Goal: Task Accomplishment & Management: Use online tool/utility

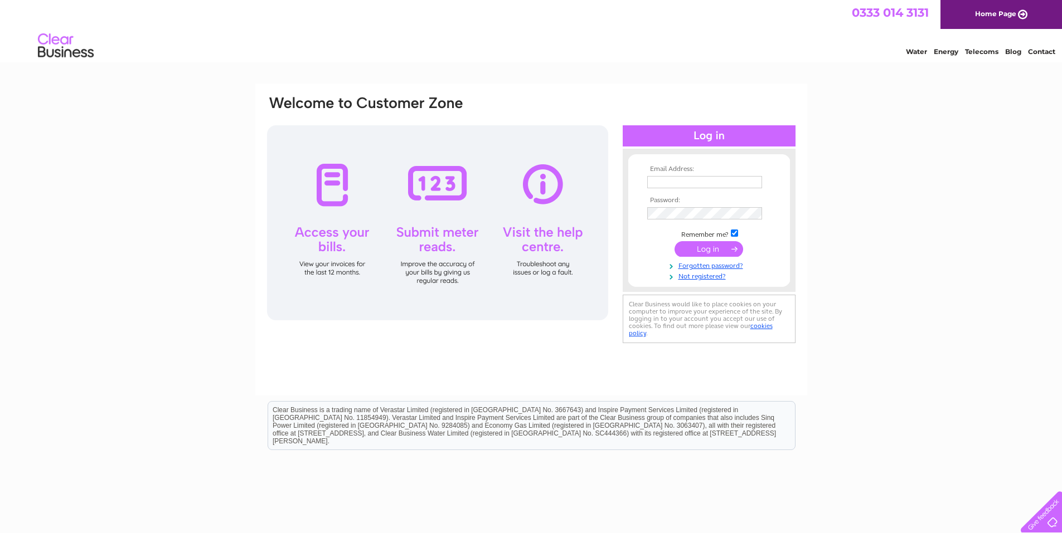
type input "mytheservices@virginmedia.com"
click at [696, 248] on input "submit" at bounding box center [708, 249] width 69 height 16
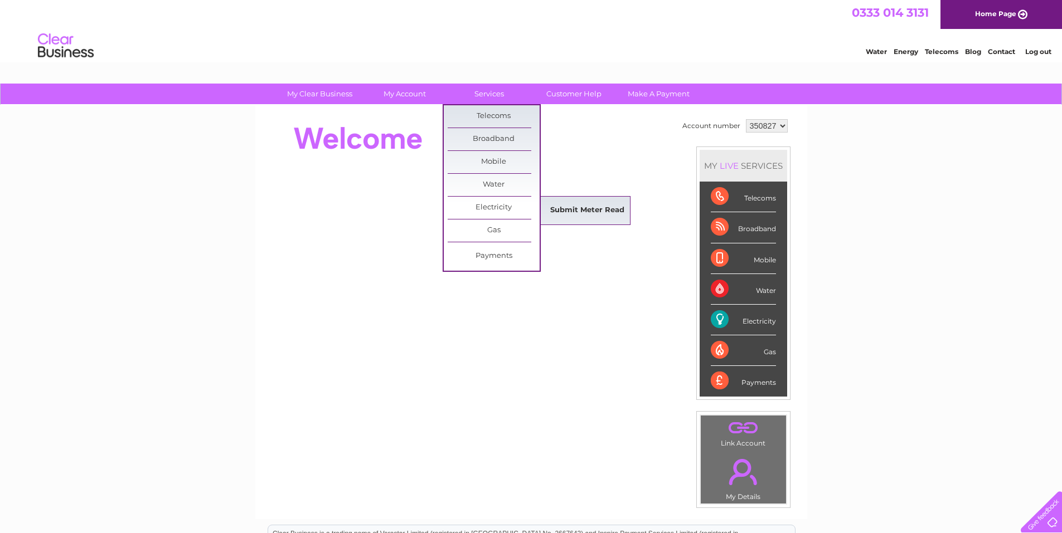
click at [568, 208] on link "Submit Meter Read" at bounding box center [587, 211] width 92 height 22
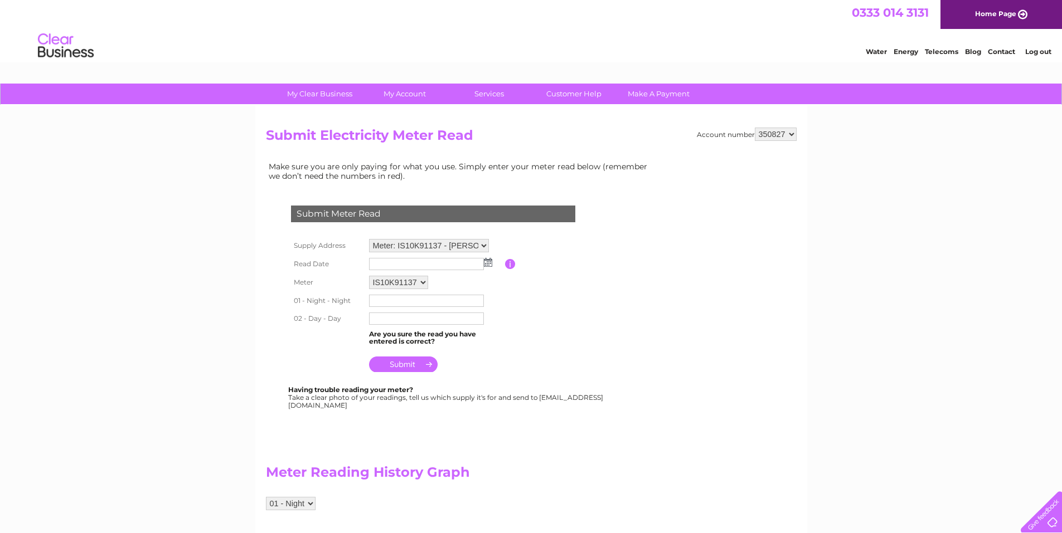
click at [485, 262] on img at bounding box center [488, 262] width 8 height 9
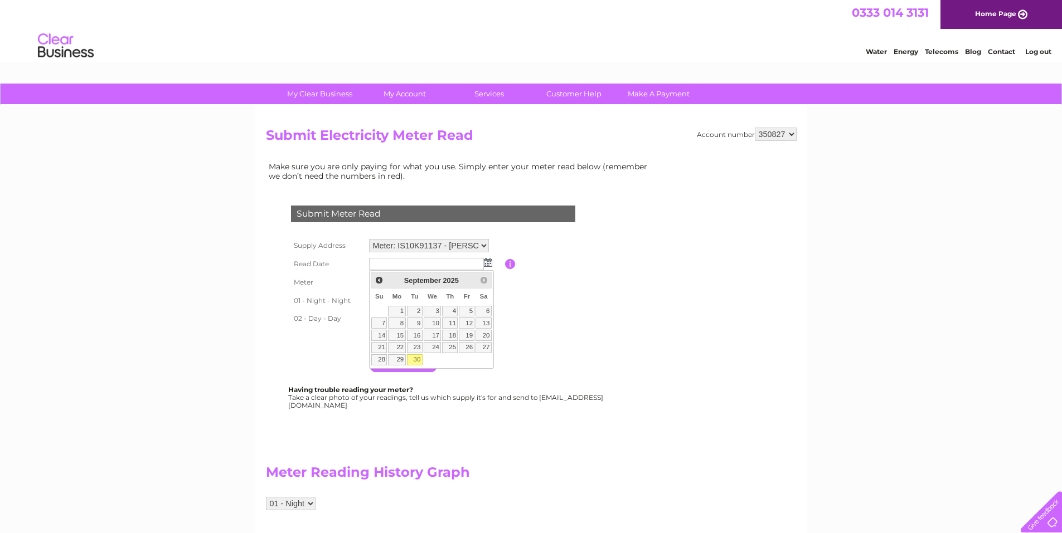
drag, startPoint x: 412, startPoint y: 359, endPoint x: 417, endPoint y: 350, distance: 10.7
click at [413, 358] on link "30" at bounding box center [415, 359] width 16 height 11
type input "2025/09/30"
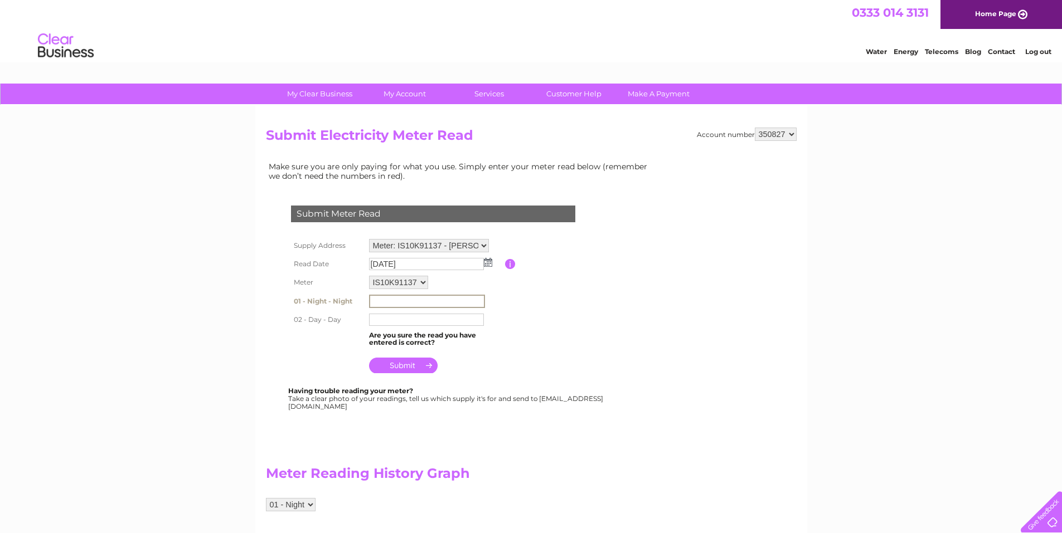
click at [383, 299] on input "text" at bounding box center [427, 301] width 116 height 13
type input "155580"
click at [385, 321] on input "text" at bounding box center [427, 319] width 116 height 13
type input "377268"
click at [417, 364] on input "submit" at bounding box center [403, 366] width 69 height 16
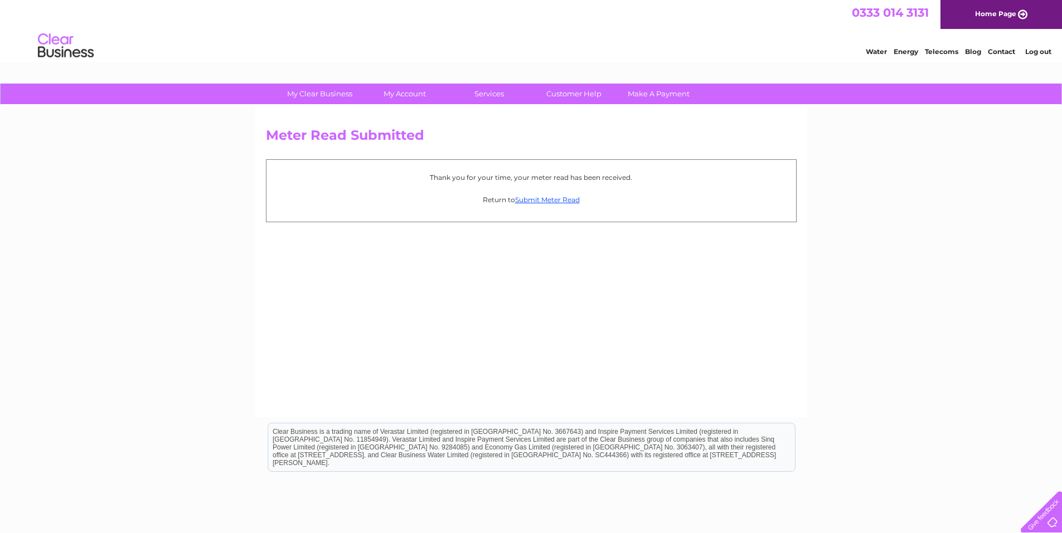
click at [1038, 51] on link "Log out" at bounding box center [1038, 51] width 26 height 8
